Goal: Navigation & Orientation: Find specific page/section

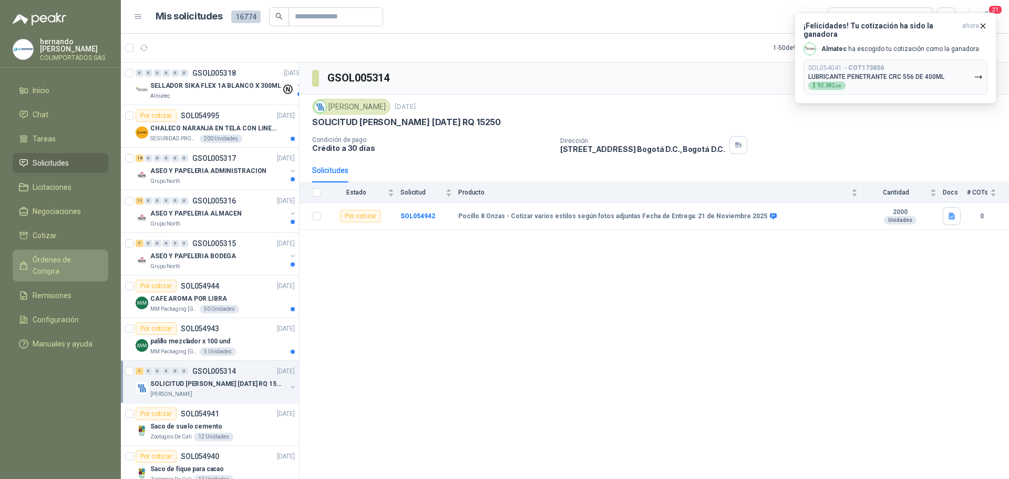
click at [80, 254] on span "Órdenes de Compra" at bounding box center [66, 265] width 66 height 23
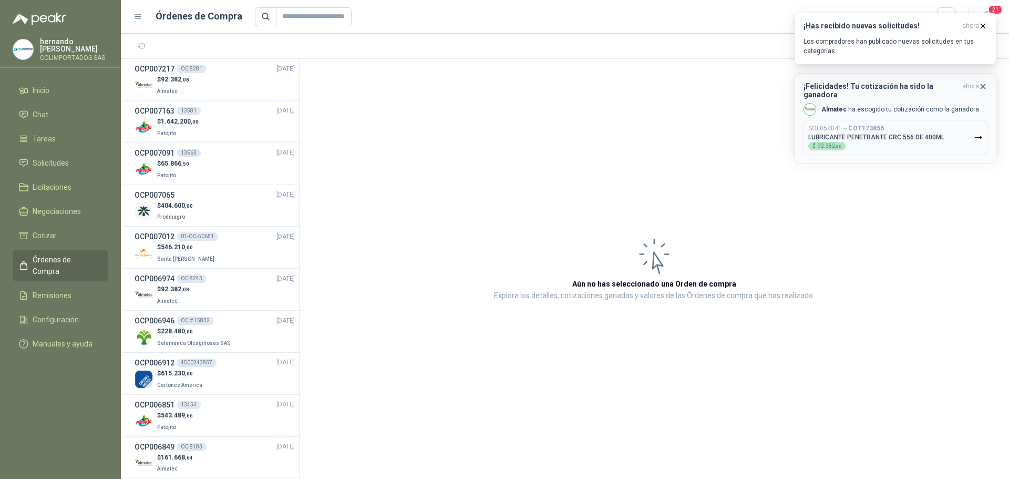
click at [985, 86] on icon "button" at bounding box center [983, 86] width 9 height 9
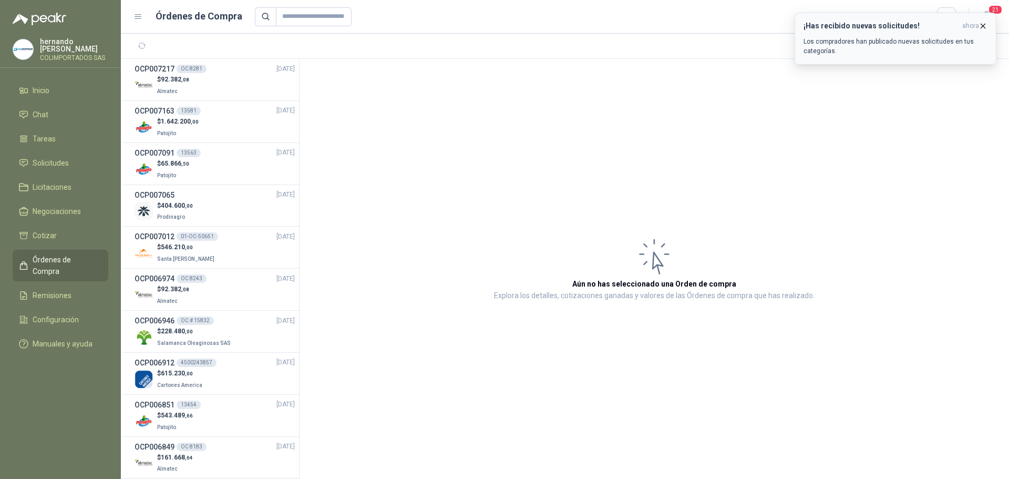
click at [984, 25] on icon "button" at bounding box center [983, 26] width 9 height 9
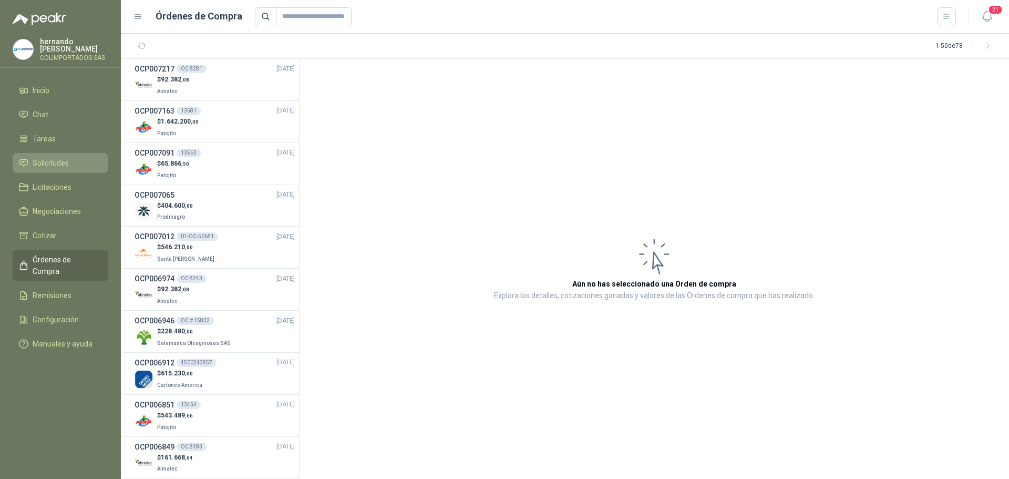
click at [67, 165] on span "Solicitudes" at bounding box center [51, 163] width 36 height 12
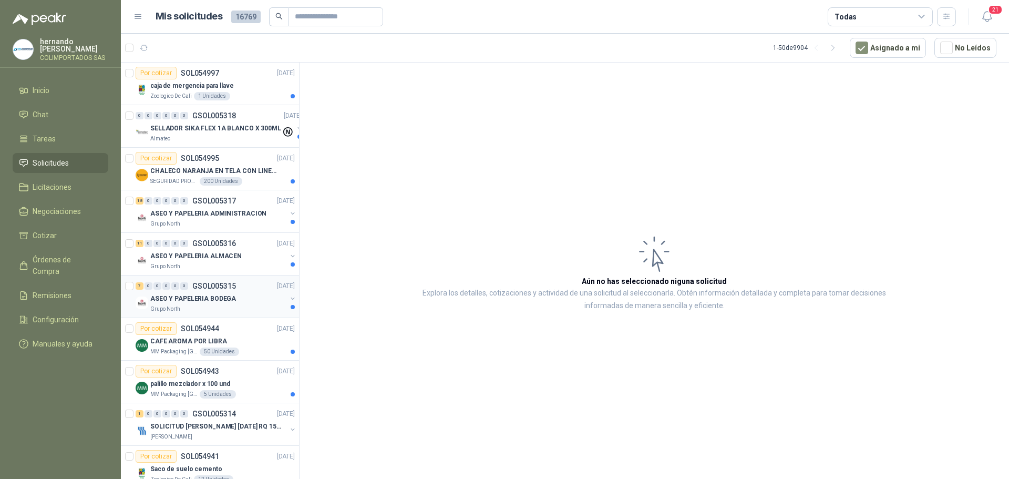
click at [239, 304] on div "ASEO Y PAPELERIA BODEGA" at bounding box center [218, 298] width 136 height 13
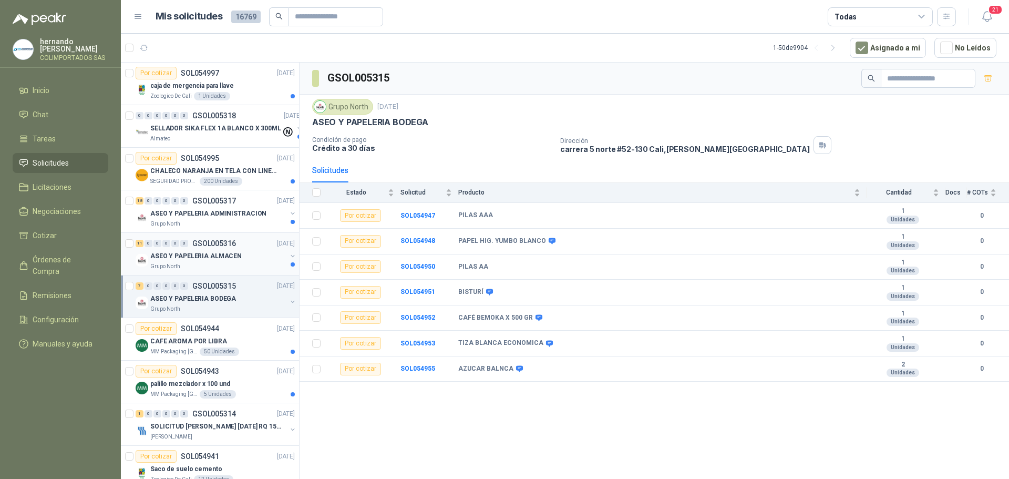
click at [248, 264] on div "Grupo North" at bounding box center [218, 266] width 136 height 8
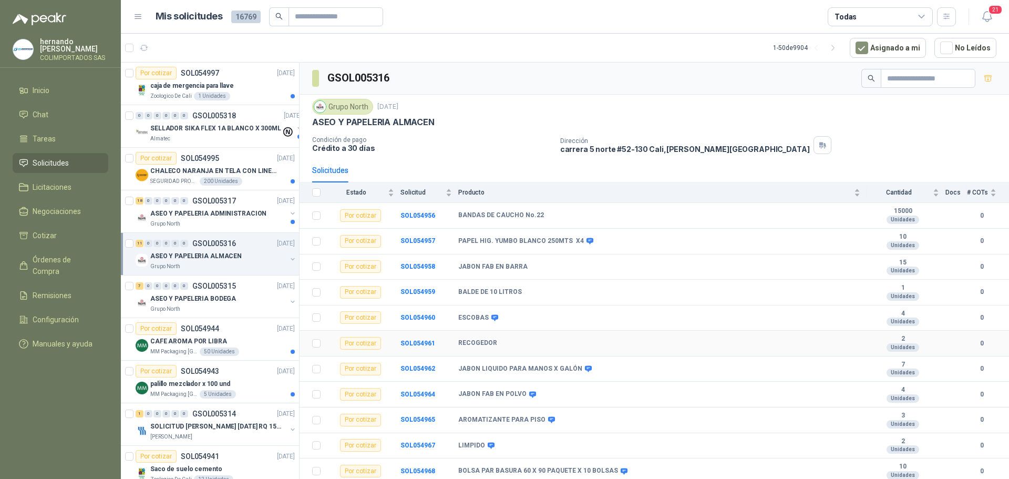
scroll to position [2, 0]
click at [231, 221] on div "Grupo North" at bounding box center [218, 224] width 136 height 8
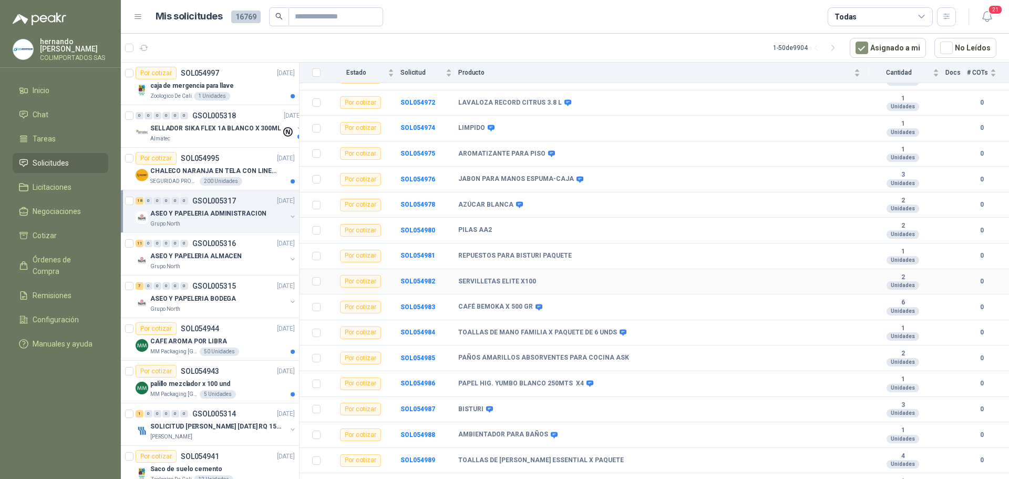
scroll to position [180, 0]
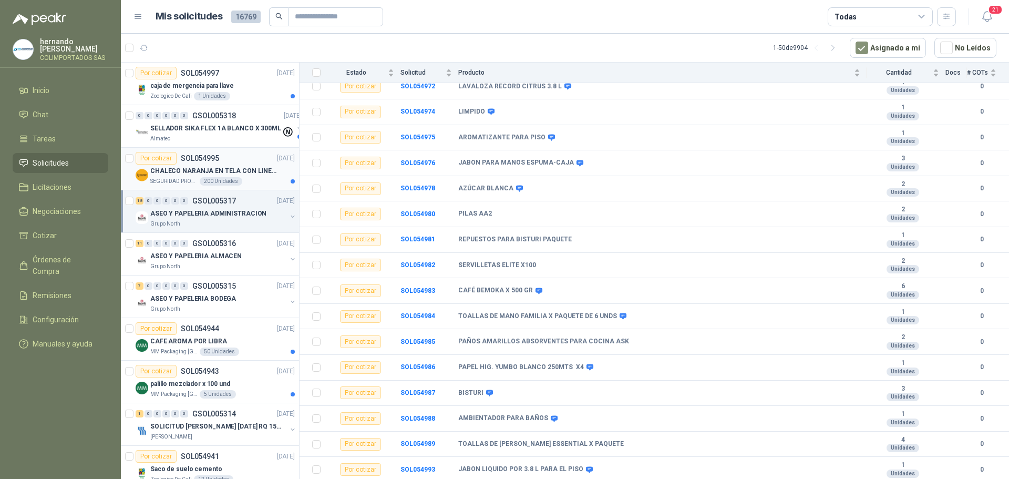
click at [253, 178] on div "SEGURIDAD PROVISER LTDA 200 Unidades" at bounding box center [222, 181] width 145 height 8
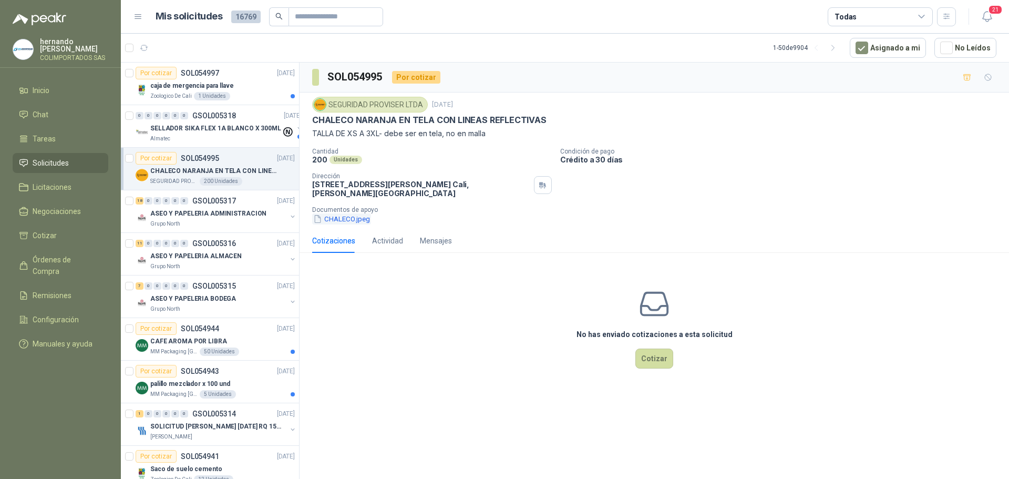
click at [345, 219] on button "CHALECO.jpeg" at bounding box center [341, 218] width 59 height 11
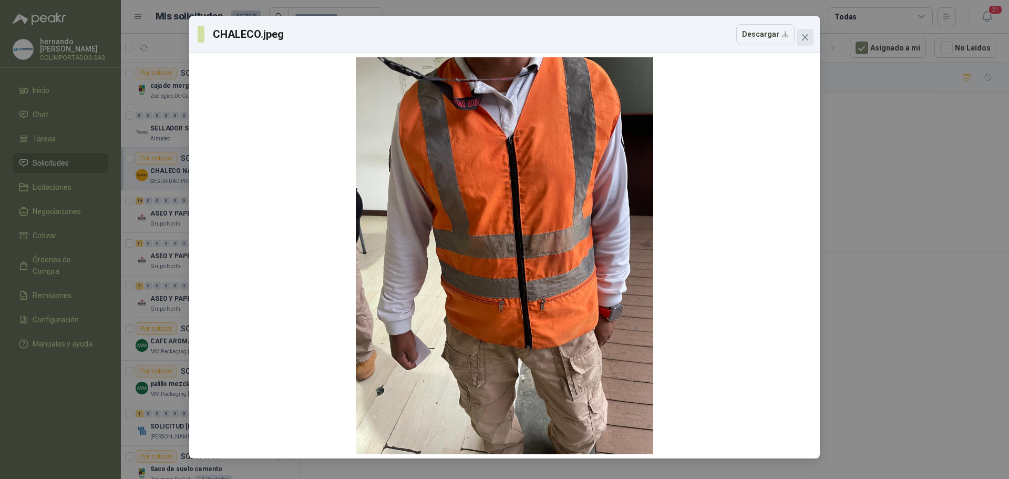
click at [807, 39] on icon "close" at bounding box center [805, 37] width 6 height 6
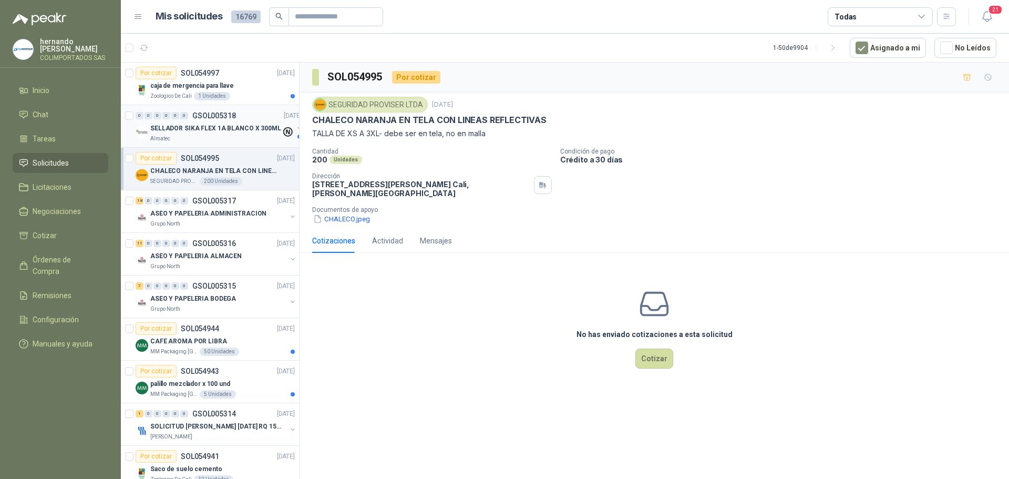
click at [225, 138] on div "Almatec" at bounding box center [215, 139] width 131 height 8
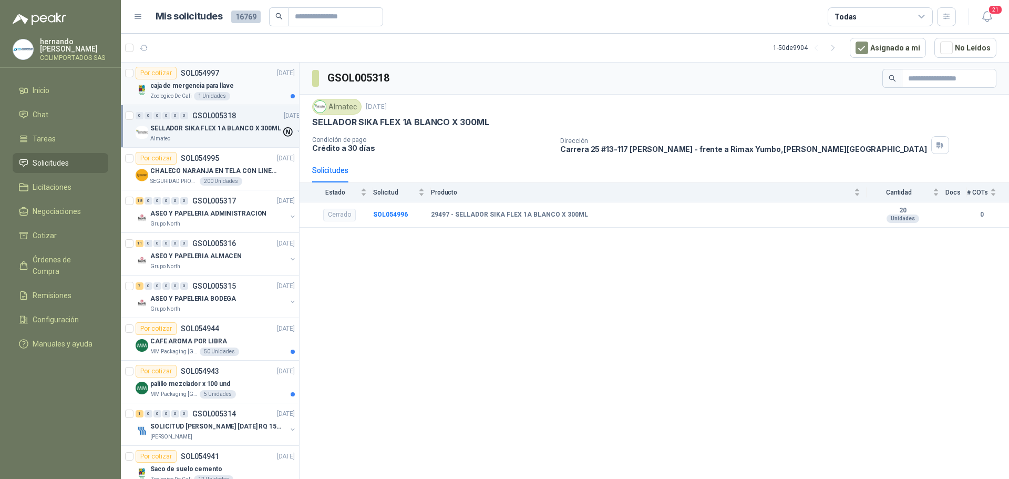
click at [260, 81] on div "caja de mergencia para llave" at bounding box center [222, 85] width 145 height 13
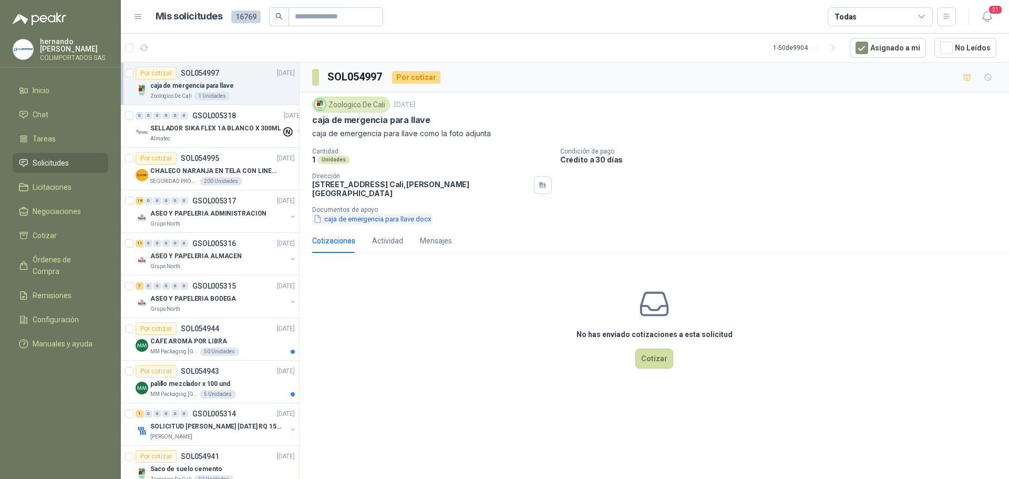
click at [379, 213] on button "caja de emergencia para llave.docx" at bounding box center [372, 218] width 120 height 11
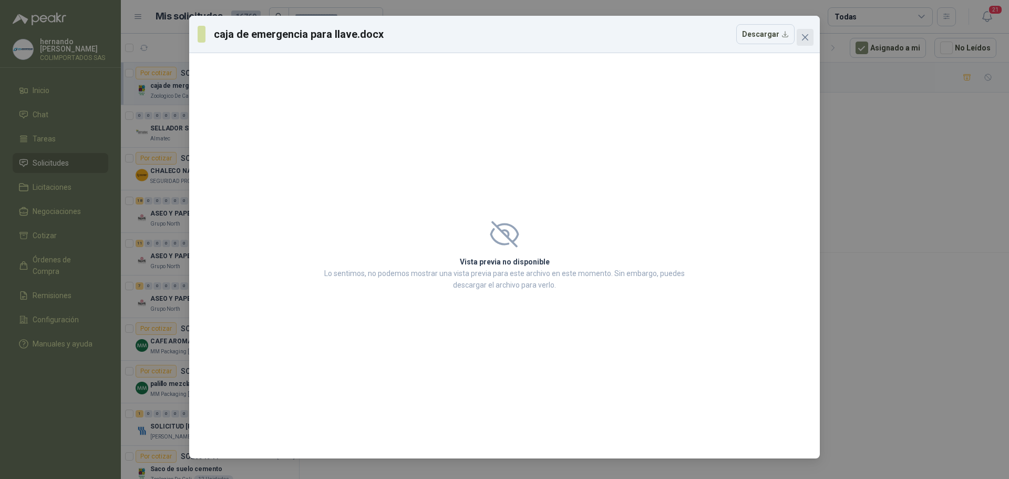
click at [808, 37] on icon "close" at bounding box center [805, 37] width 8 height 8
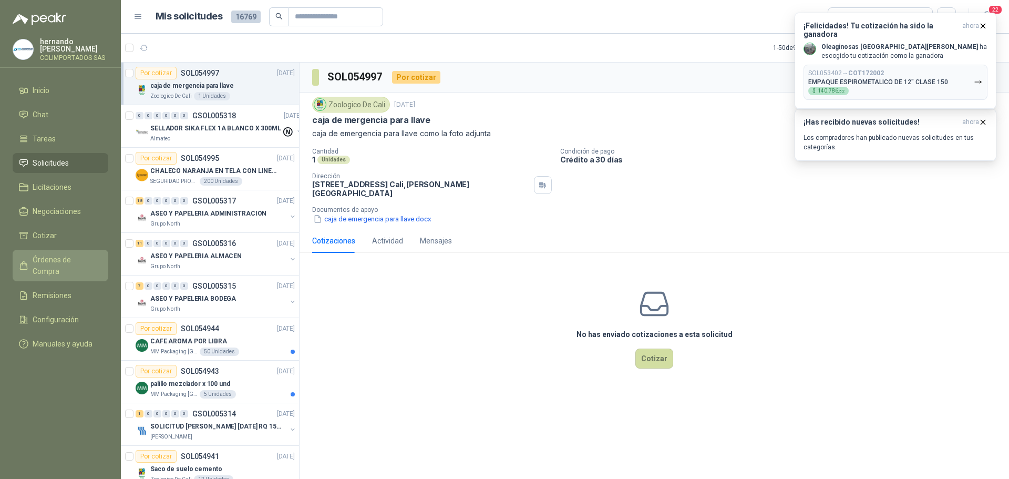
click at [71, 260] on span "Órdenes de Compra" at bounding box center [66, 265] width 66 height 23
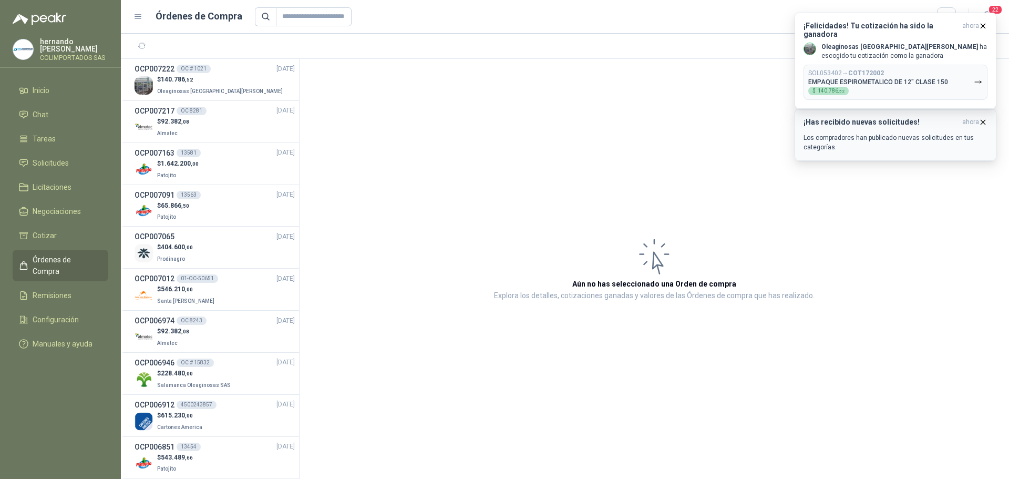
click at [984, 122] on icon "button" at bounding box center [983, 122] width 9 height 9
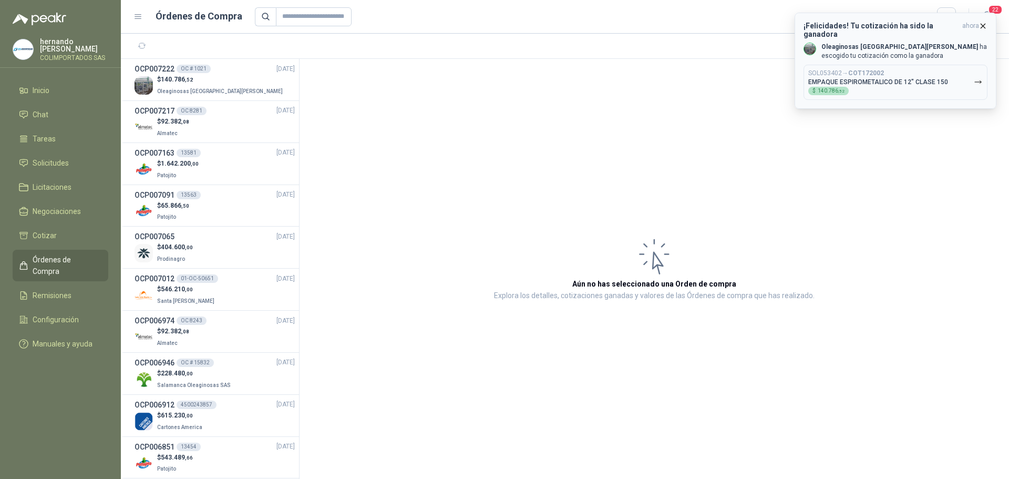
click at [984, 27] on icon "button" at bounding box center [984, 26] width 4 height 4
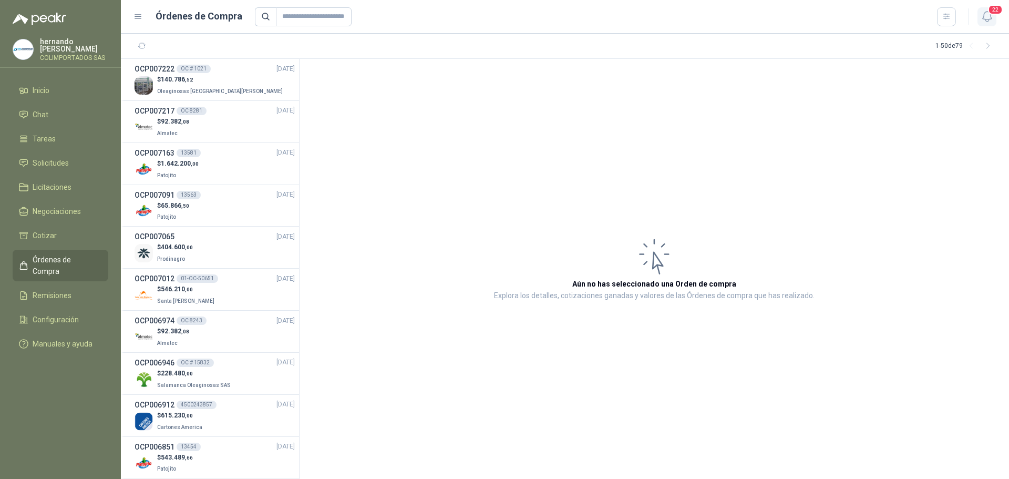
click at [991, 16] on icon "button" at bounding box center [987, 17] width 9 height 10
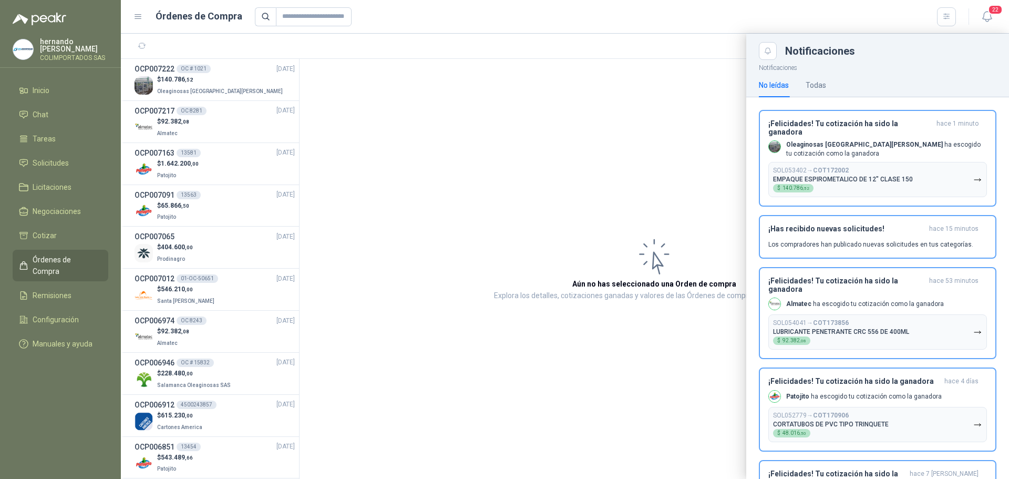
click at [683, 111] on div at bounding box center [565, 256] width 889 height 445
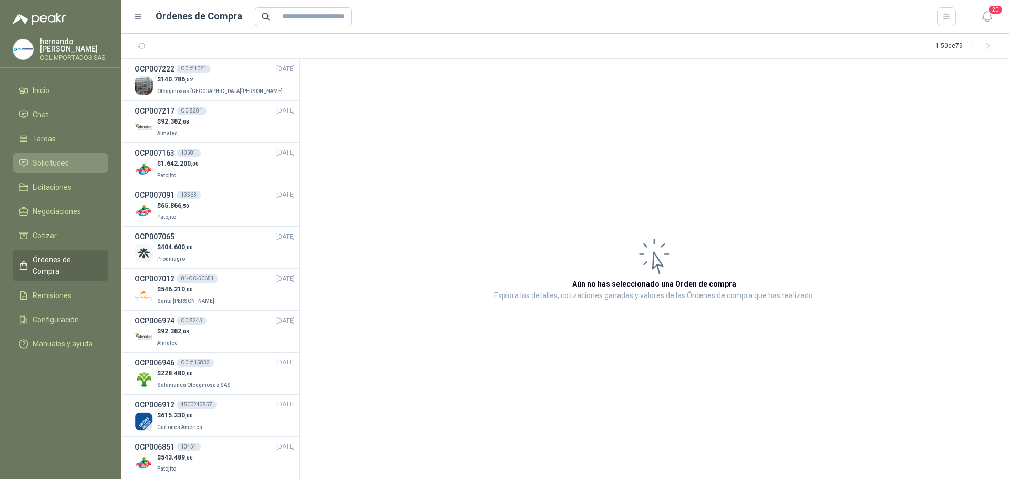
click at [53, 160] on span "Solicitudes" at bounding box center [51, 163] width 36 height 12
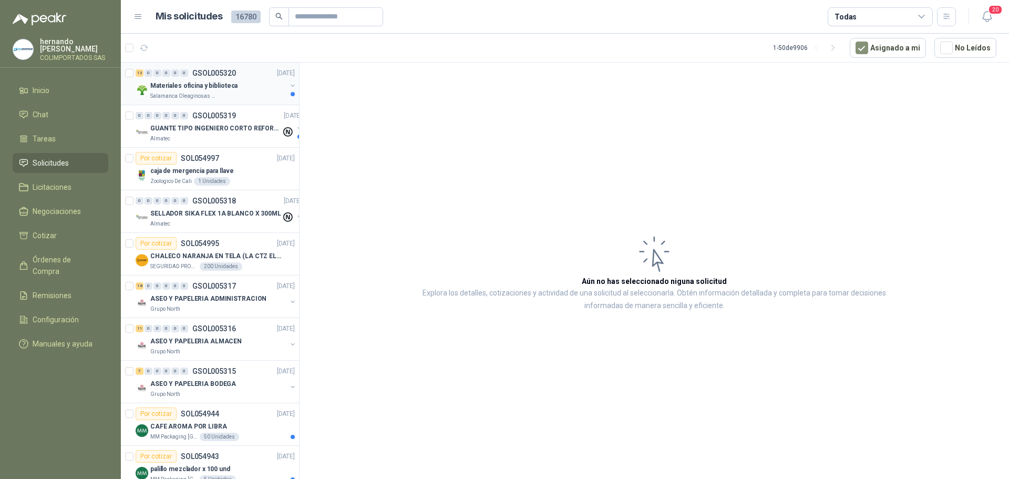
click at [236, 91] on div "Materiales oficina y biblioteca" at bounding box center [218, 85] width 136 height 13
